Goal: Task Accomplishment & Management: Manage account settings

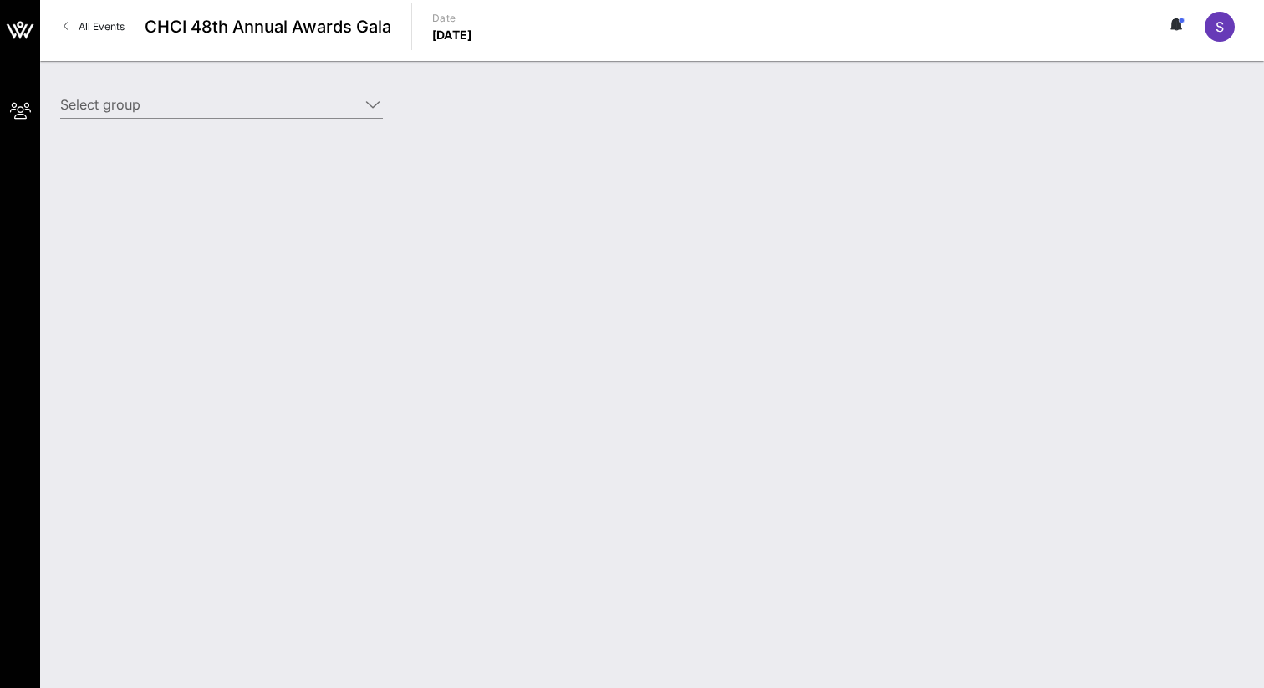
type input "Meta (Meta) [[PERSON_NAME], [EMAIL_ADDRESS][DOMAIN_NAME]]"
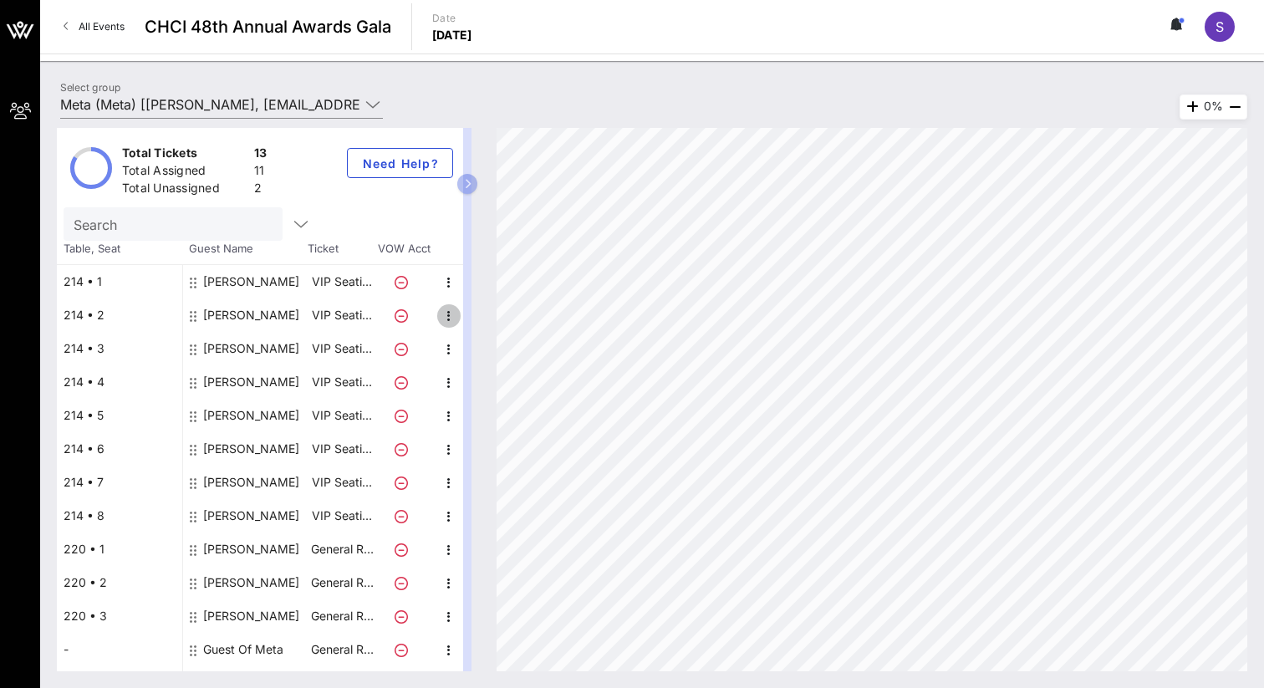
click at [442, 316] on icon "button" at bounding box center [449, 316] width 20 height 20
click at [504, 355] on div "Delete" at bounding box center [490, 354] width 33 height 13
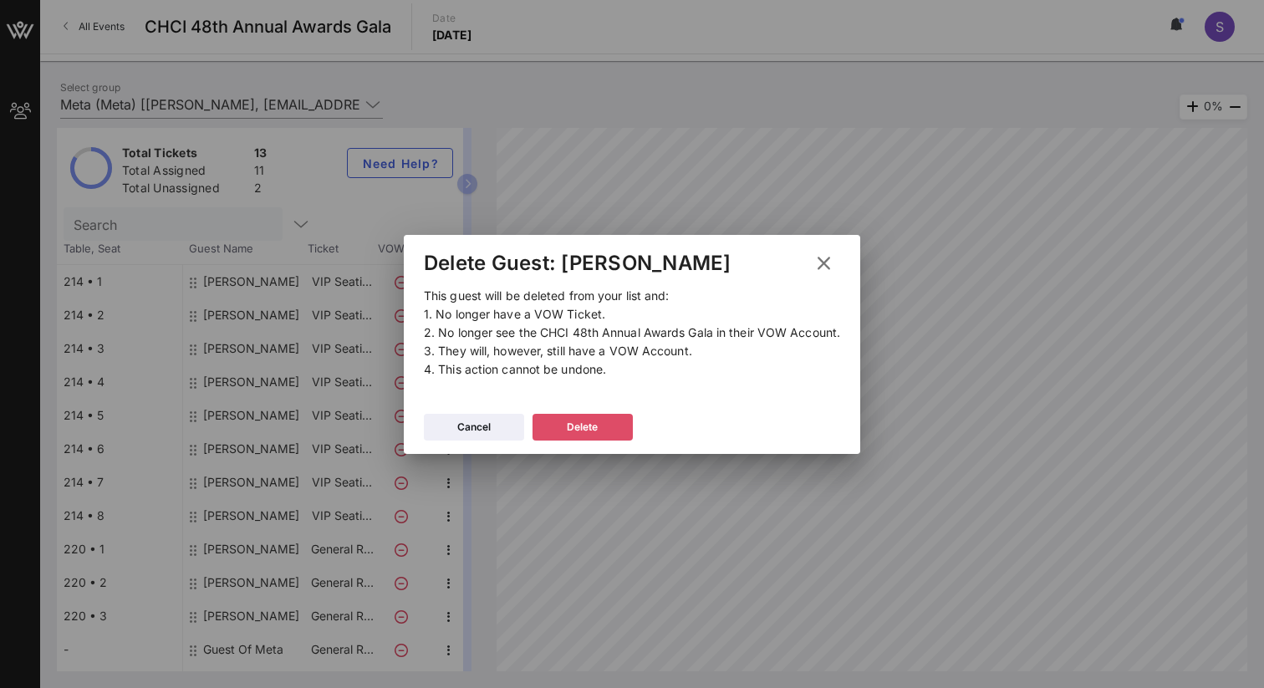
click at [571, 416] on button "Delete" at bounding box center [583, 427] width 100 height 27
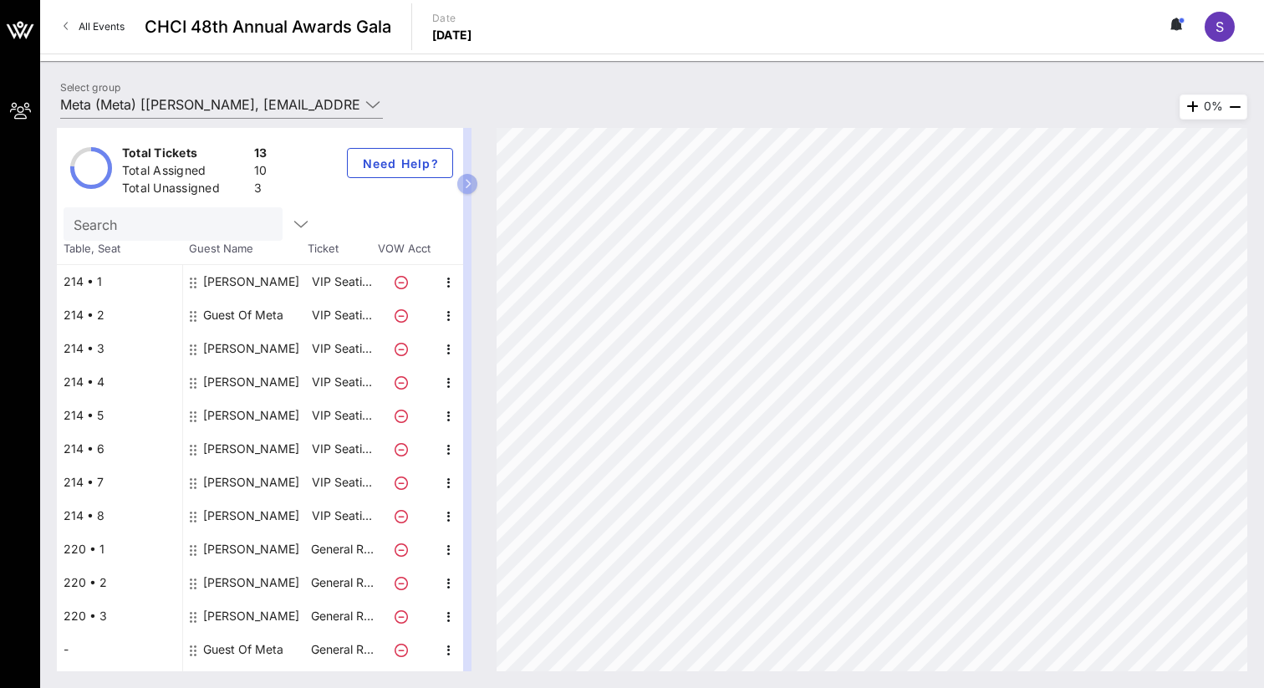
scroll to position [28, 0]
